Goal: Information Seeking & Learning: Learn about a topic

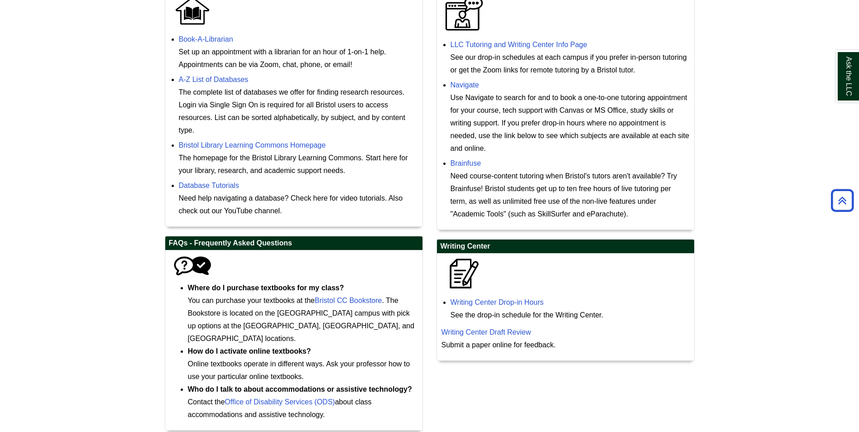
scroll to position [345, 0]
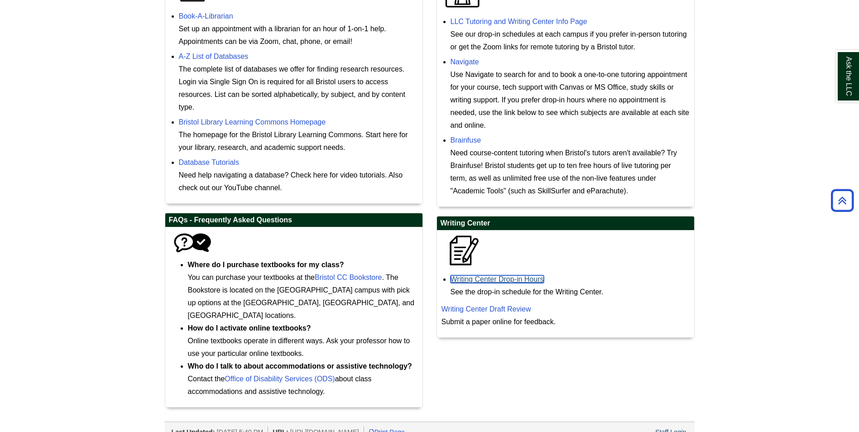
click at [484, 278] on link "Writing Center Drop-in Hours" at bounding box center [497, 279] width 93 height 8
click at [583, 18] on link "LLC Tutoring and Writing Center Info Page" at bounding box center [519, 22] width 137 height 8
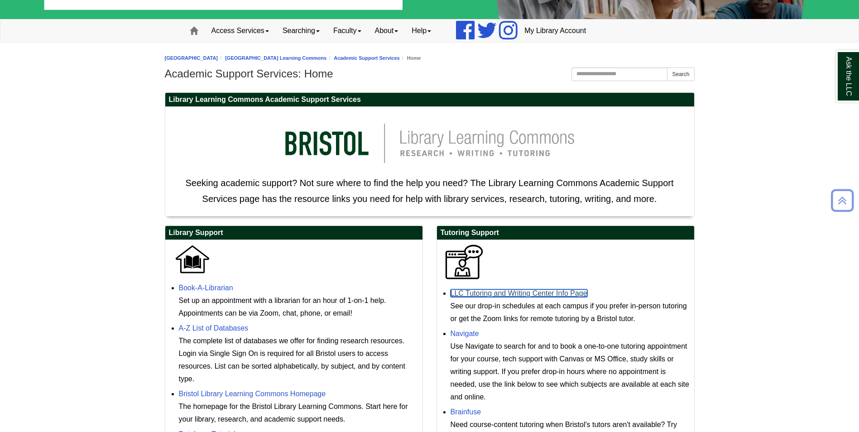
scroll to position [0, 0]
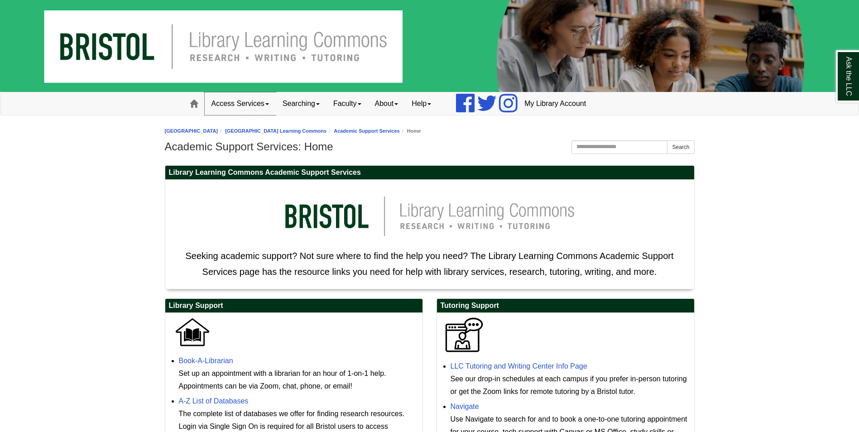
click at [251, 106] on link "Access Services" at bounding box center [240, 103] width 71 height 23
click at [398, 99] on link "About" at bounding box center [386, 103] width 37 height 23
click at [416, 136] on link "Hours & Locations" at bounding box center [405, 133] width 72 height 10
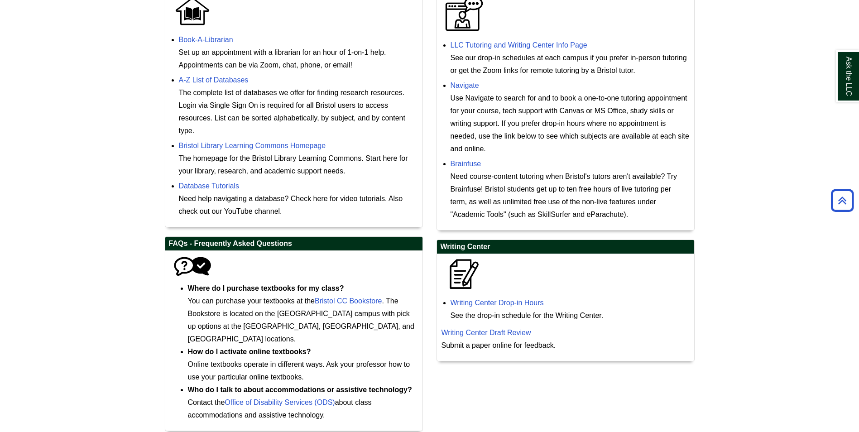
scroll to position [345, 0]
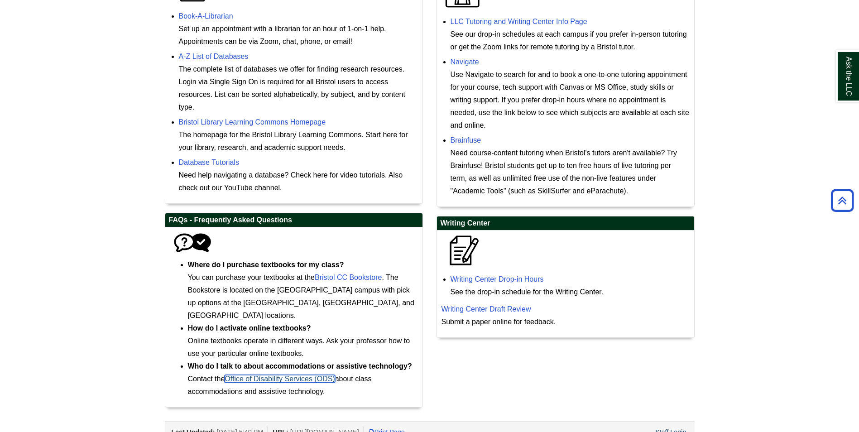
click at [319, 375] on link "Office of Disability Services (ODS)" at bounding box center [280, 379] width 110 height 8
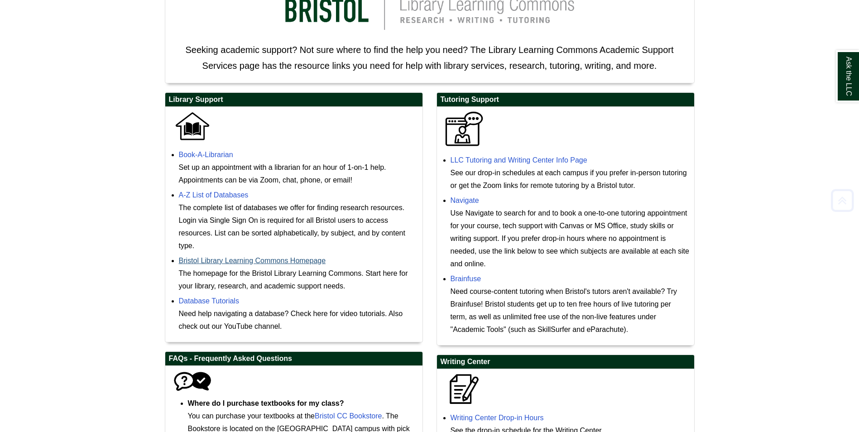
scroll to position [209, 0]
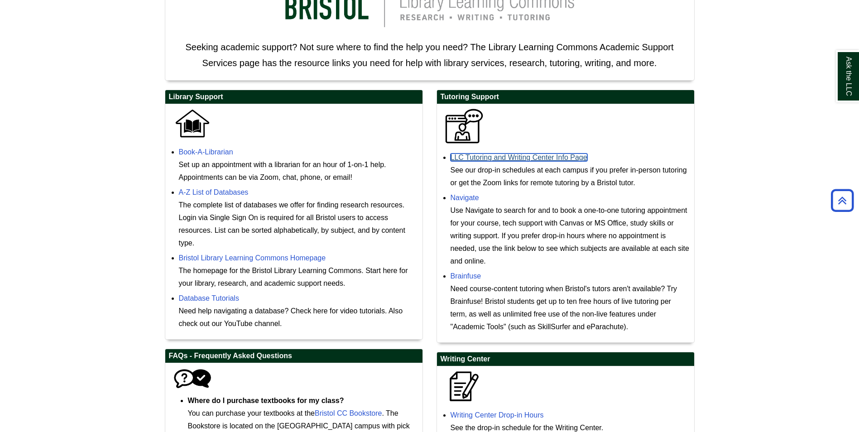
click at [486, 160] on link "LLC Tutoring and Writing Center Info Page" at bounding box center [519, 158] width 137 height 8
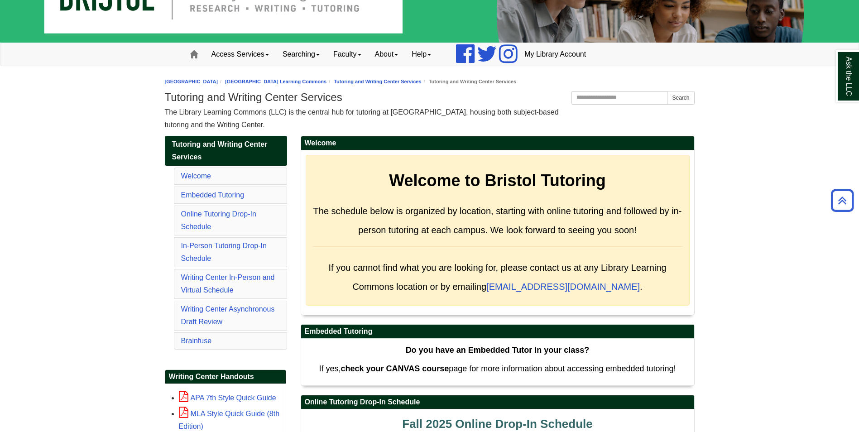
scroll to position [45, 0]
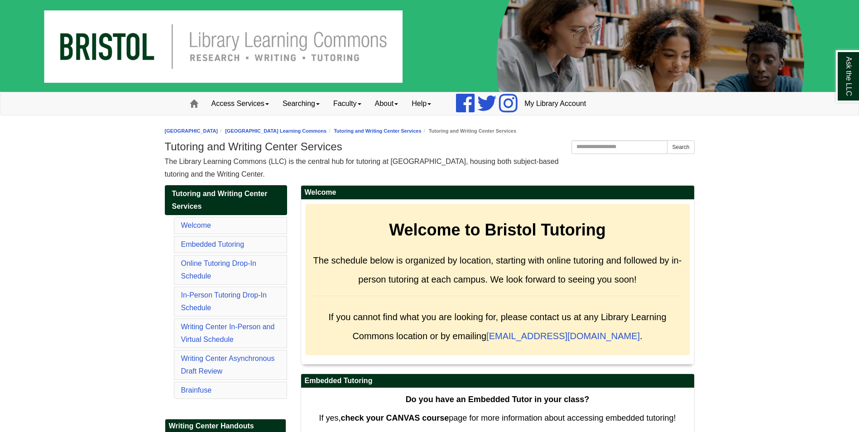
scroll to position [45, 0]
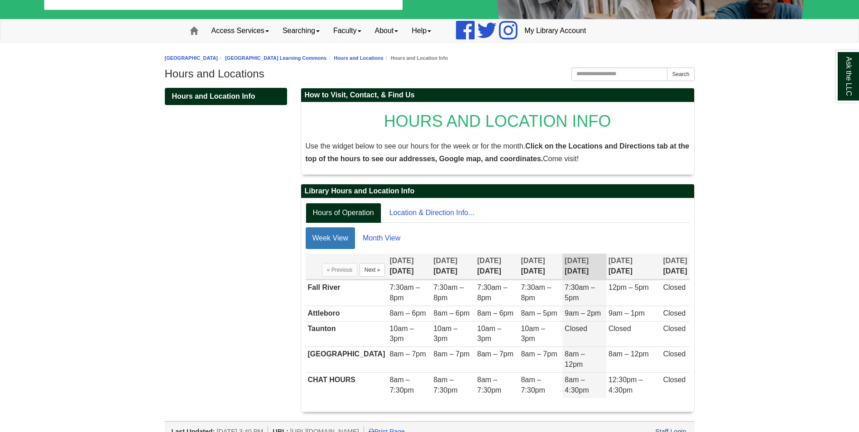
scroll to position [75, 0]
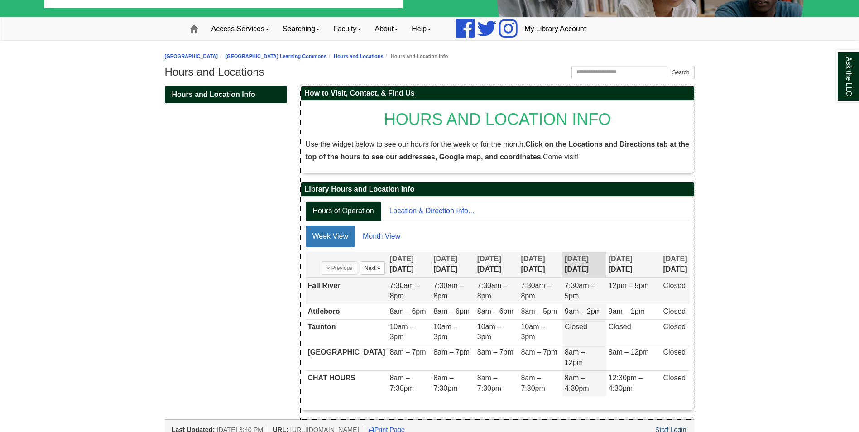
click at [407, 284] on td "7:30am – 8pm" at bounding box center [409, 292] width 44 height 26
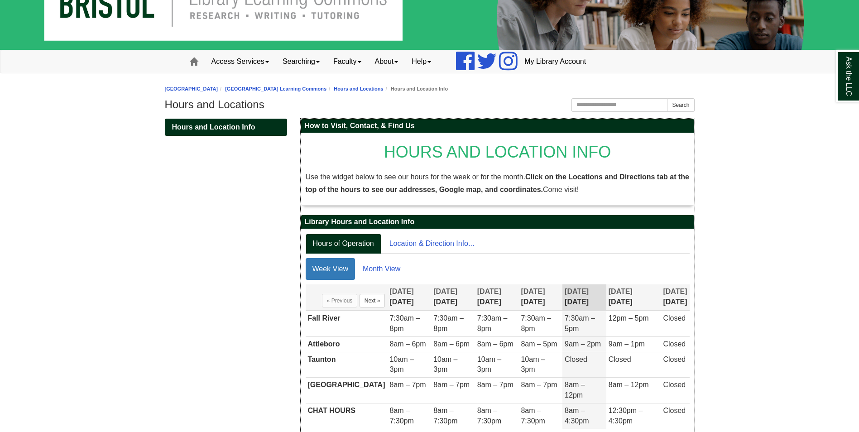
scroll to position [0, 0]
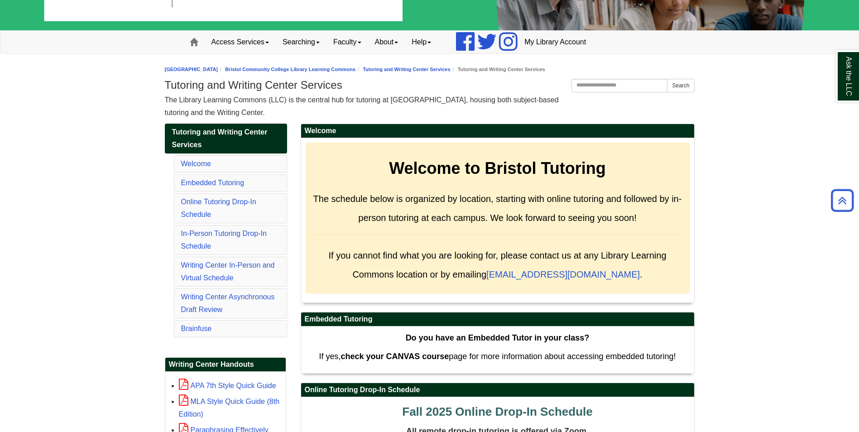
scroll to position [45, 0]
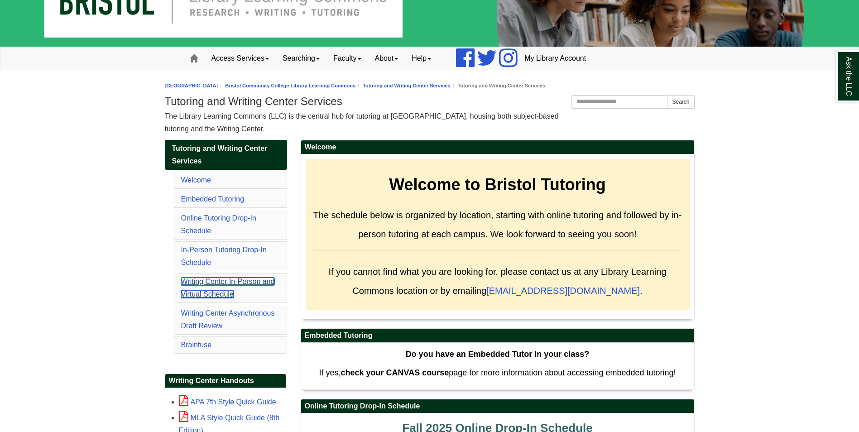
click at [238, 284] on link "Writing Center In-Person and Virtual Schedule" at bounding box center [228, 288] width 94 height 20
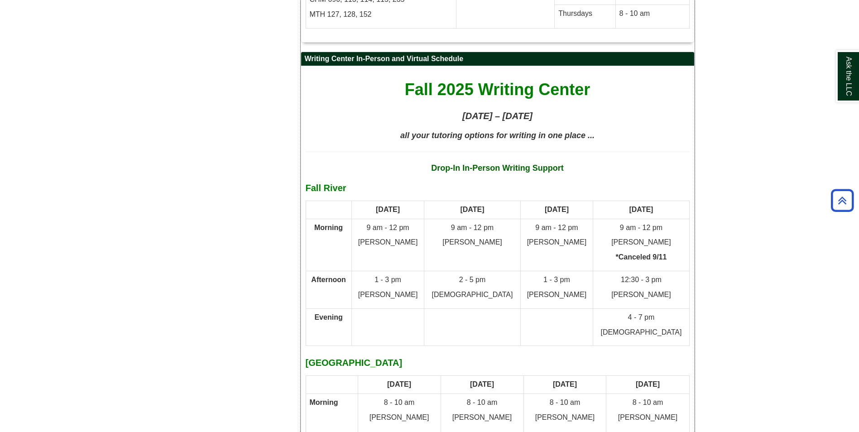
click at [498, 164] on strong "Drop-In In-Person Writing Support" at bounding box center [497, 168] width 133 height 9
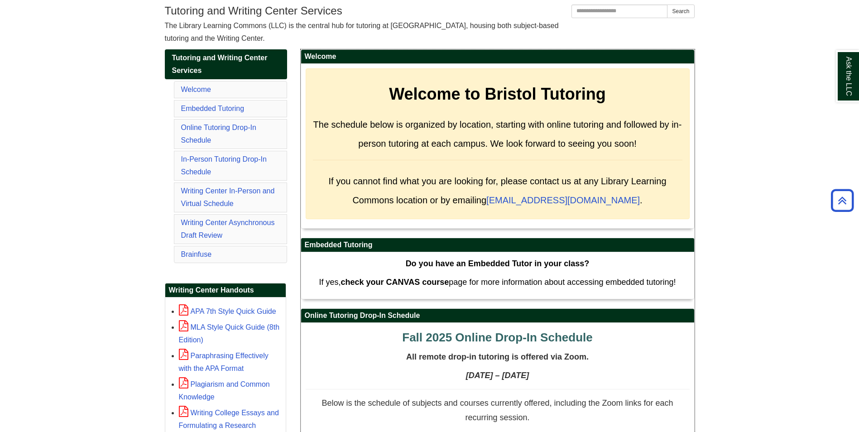
scroll to position [0, 0]
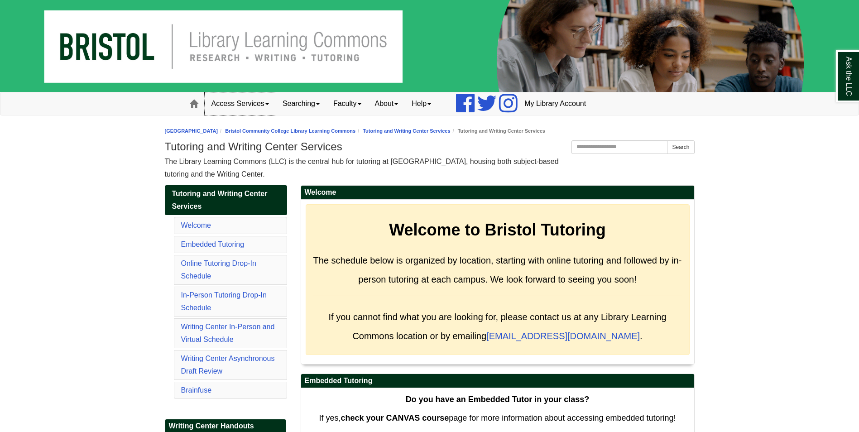
click at [255, 103] on link "Access Services" at bounding box center [240, 103] width 71 height 23
click at [255, 124] on link "Access Services Policies" at bounding box center [252, 123] width 94 height 10
